Goal: Task Accomplishment & Management: Manage account settings

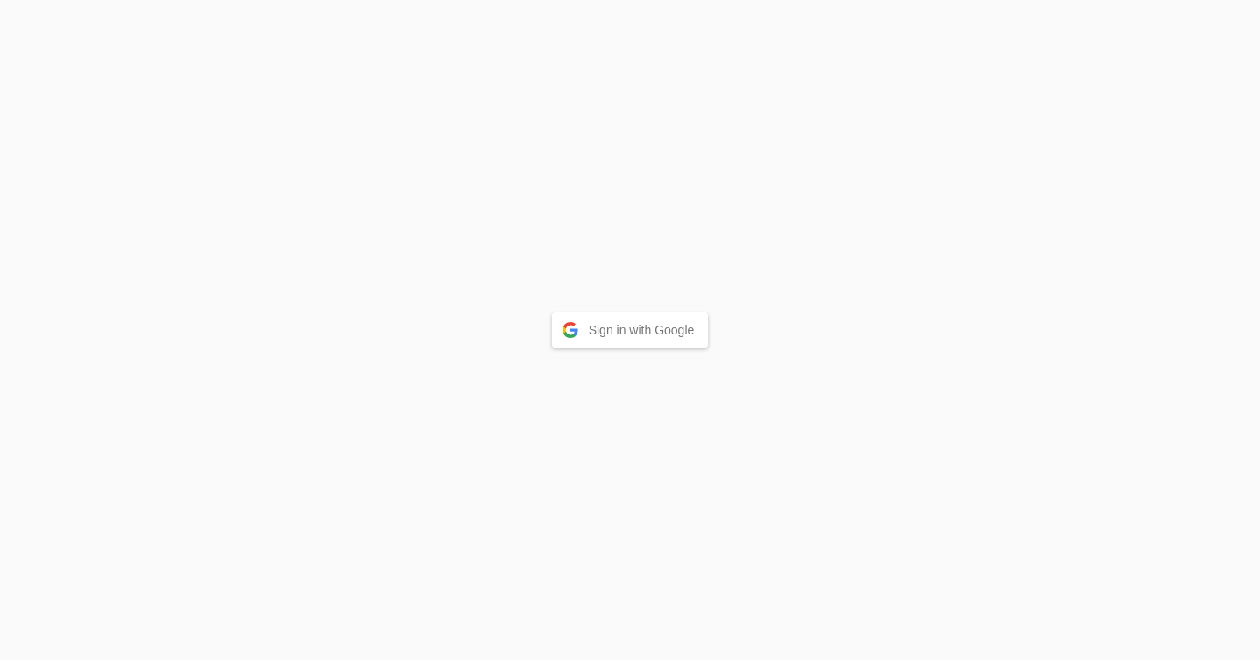
click at [596, 326] on button "Sign in with Google" at bounding box center [630, 329] width 157 height 35
